Goal: Task Accomplishment & Management: Use online tool/utility

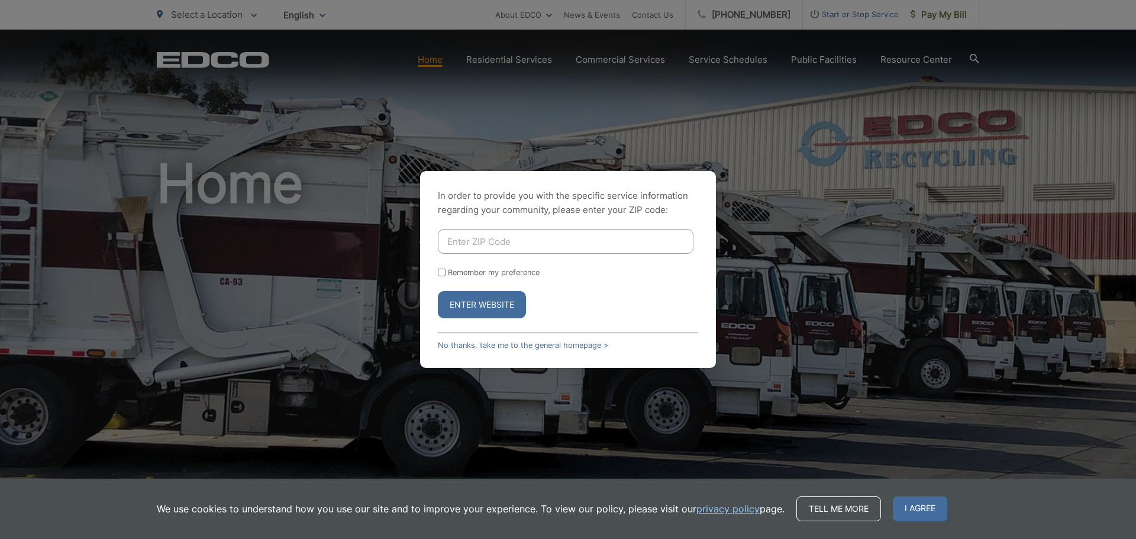
click at [645, 230] on input "Enter ZIP Code" at bounding box center [566, 241] width 256 height 25
type input "92067"
click at [438, 291] on button "Enter Website" at bounding box center [482, 304] width 88 height 27
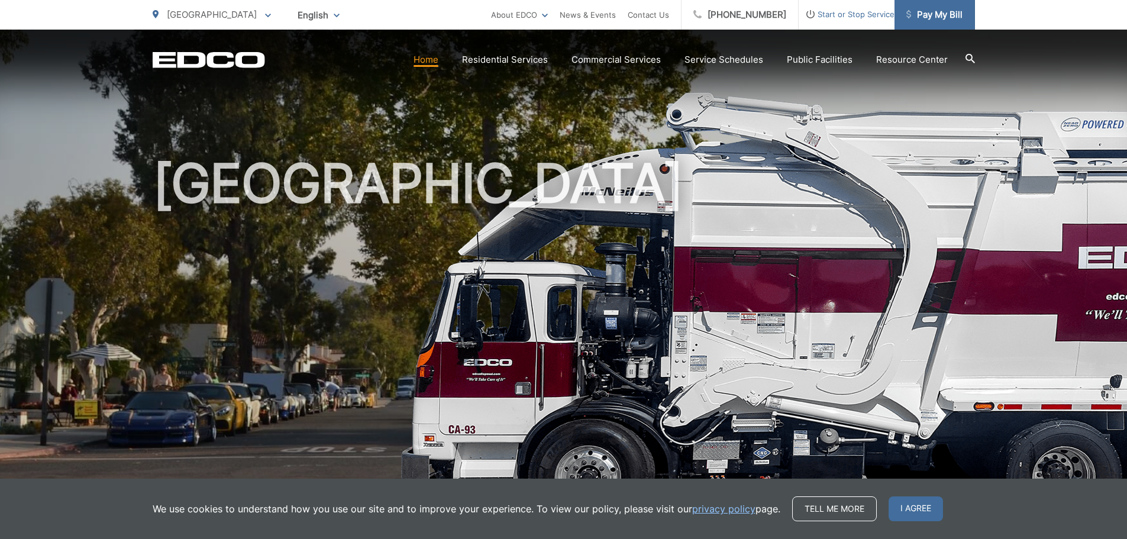
click at [923, 17] on span "Pay My Bill" at bounding box center [934, 15] width 56 height 14
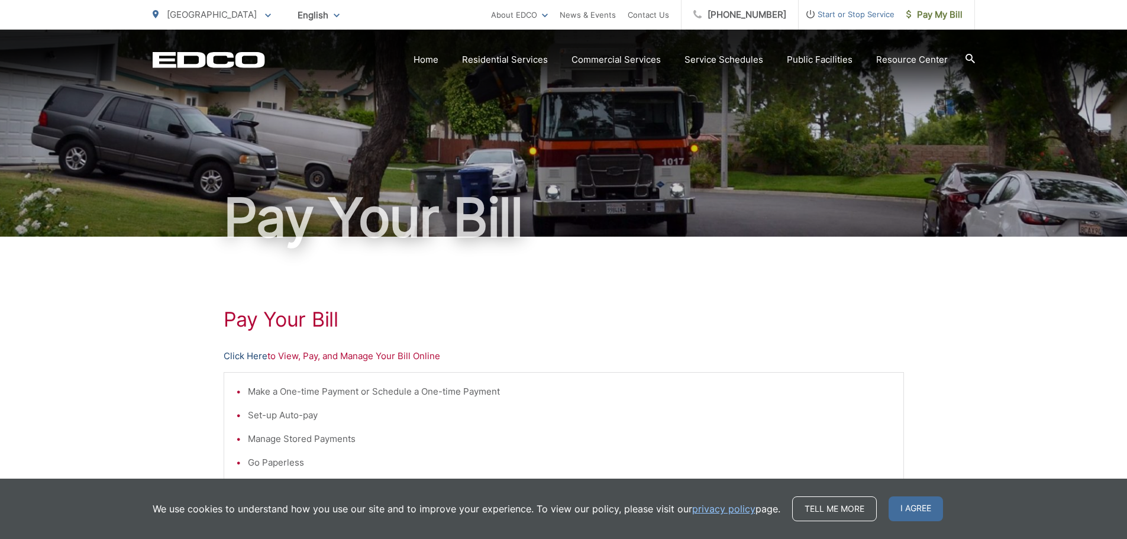
click at [256, 354] on link "Click Here" at bounding box center [246, 356] width 44 height 14
